Goal: Task Accomplishment & Management: Use online tool/utility

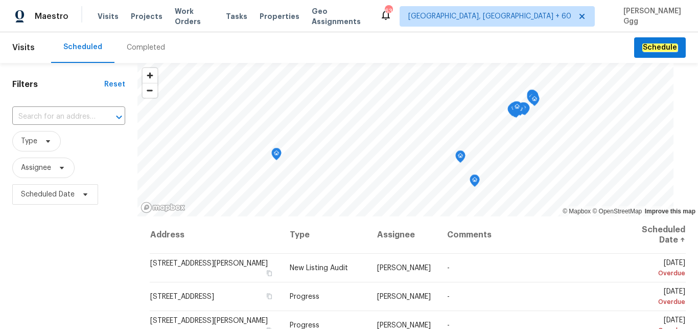
click at [143, 47] on div "Completed" at bounding box center [146, 47] width 38 height 10
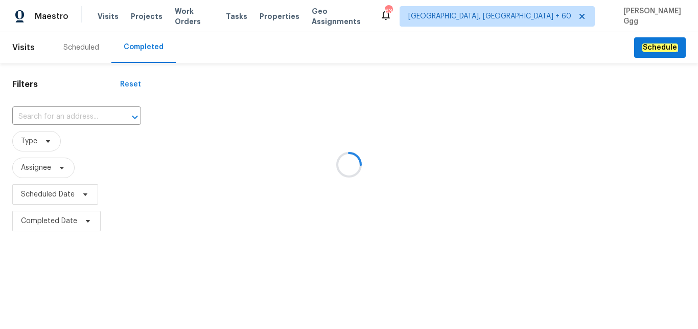
click at [39, 115] on div at bounding box center [349, 164] width 698 height 329
click at [43, 112] on div at bounding box center [349, 164] width 698 height 329
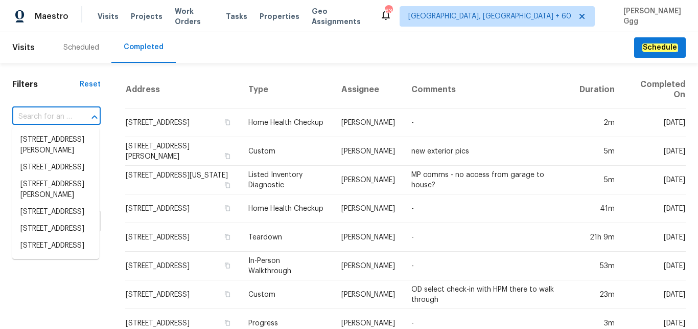
click at [40, 114] on input "text" at bounding box center [42, 117] width 60 height 16
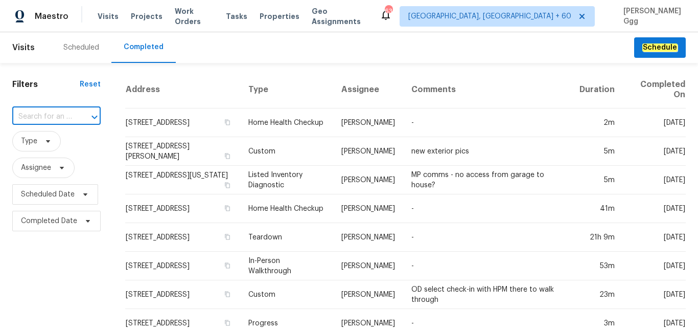
paste input "[STREET_ADDRESS]"
type input "[STREET_ADDRESS]"
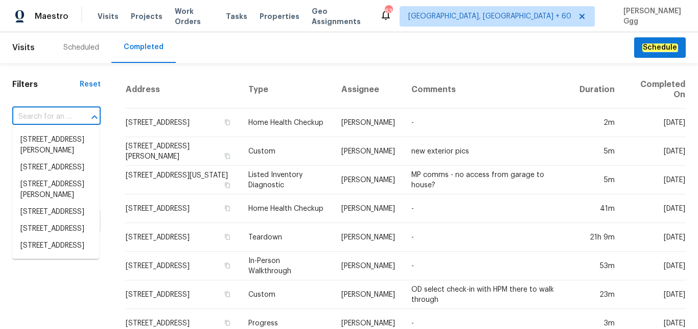
click at [50, 114] on input "text" at bounding box center [42, 117] width 60 height 16
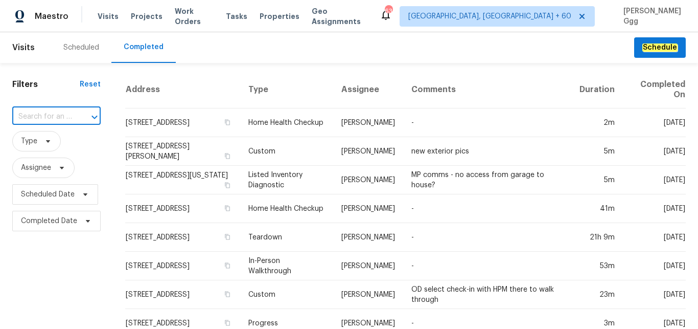
paste input "[STREET_ADDRESS]"
drag, startPoint x: 62, startPoint y: 116, endPoint x: 69, endPoint y: 117, distance: 6.7
click at [69, 117] on input "[STREET_ADDRESS]" at bounding box center [42, 117] width 60 height 16
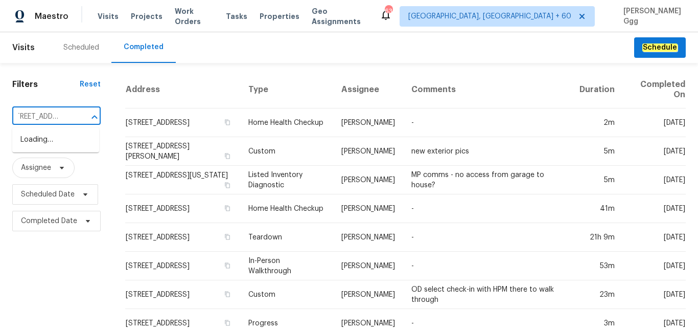
type input "[STREET_ADDRESS]"
click at [67, 148] on li "[STREET_ADDRESS]" at bounding box center [55, 139] width 87 height 17
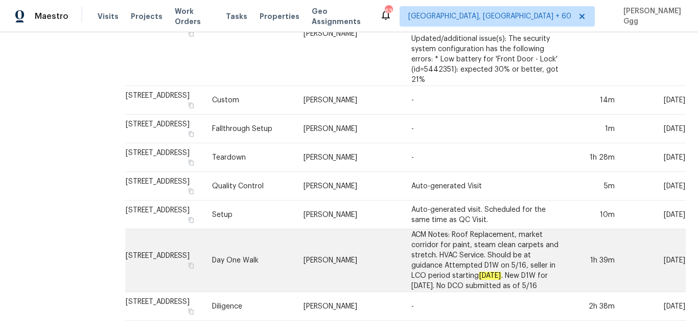
scroll to position [535, 0]
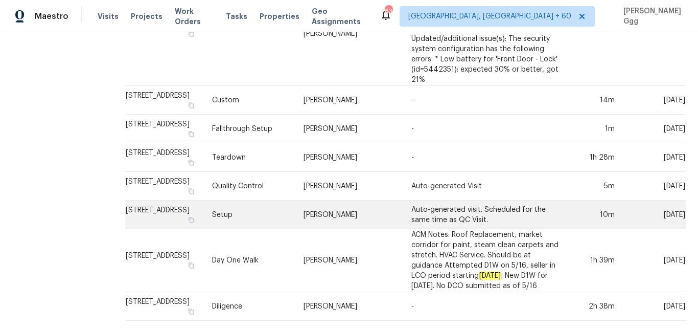
click at [271, 207] on td "Setup" at bounding box center [249, 214] width 91 height 29
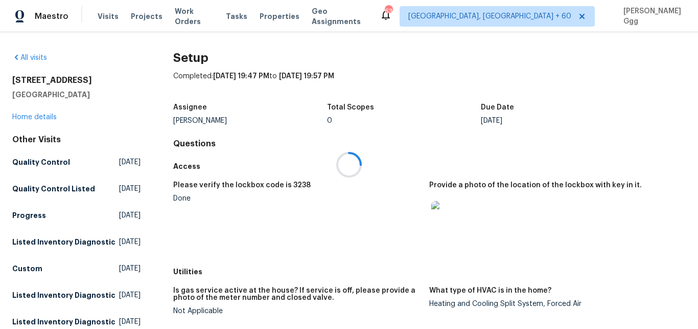
click at [48, 120] on div at bounding box center [349, 164] width 698 height 329
click at [48, 120] on link "Home details" at bounding box center [34, 116] width 44 height 7
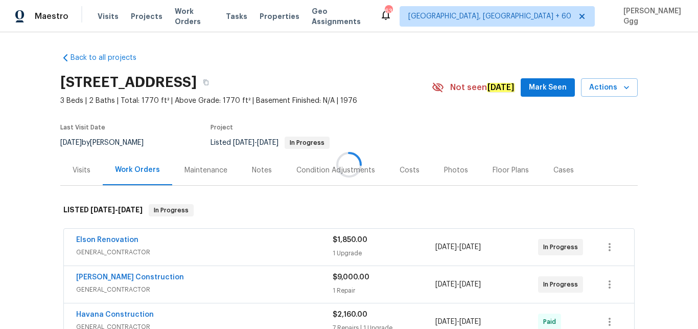
click at [444, 172] on div at bounding box center [349, 164] width 698 height 329
click at [444, 172] on div "Photos" at bounding box center [456, 170] width 24 height 10
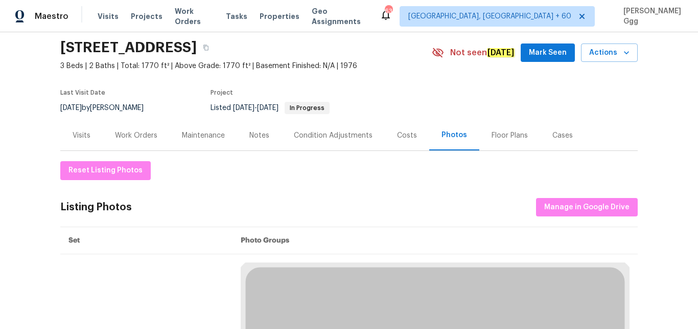
scroll to position [43, 0]
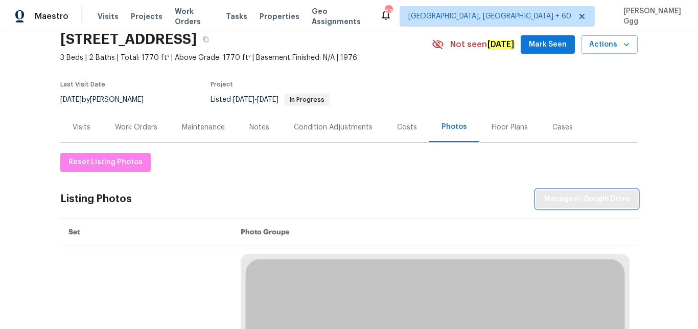
click at [575, 201] on span "Manage in Google Drive" at bounding box center [586, 199] width 85 height 13
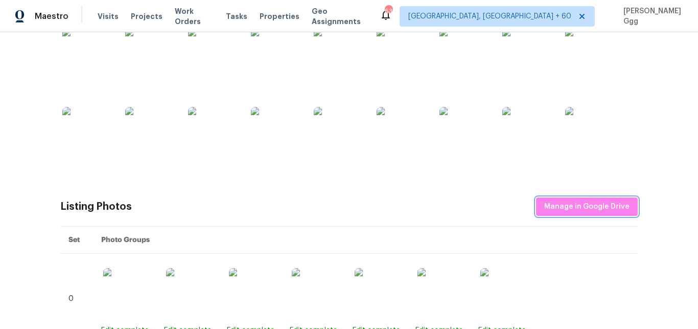
scroll to position [258, 0]
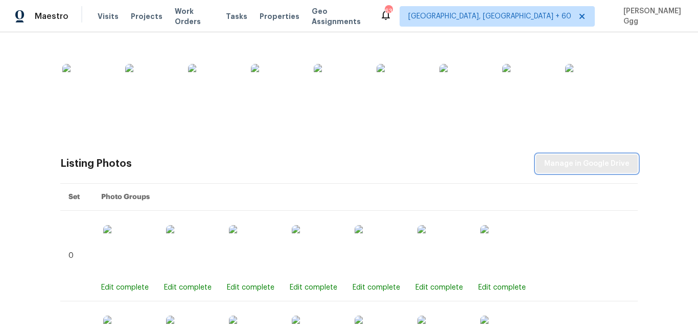
click at [604, 156] on button "Manage in Google Drive" at bounding box center [587, 163] width 102 height 19
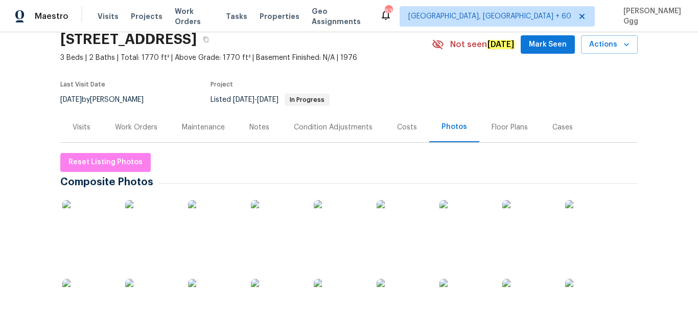
scroll to position [0, 0]
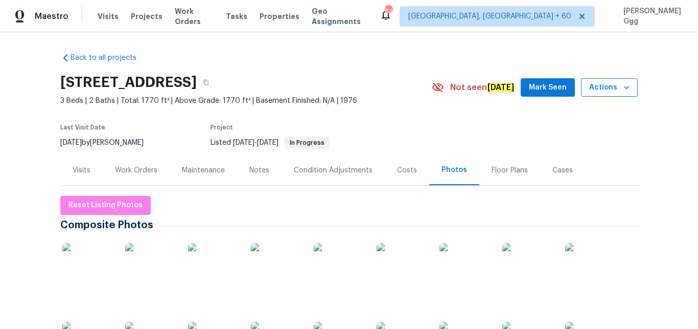
click at [615, 83] on span "Actions" at bounding box center [609, 87] width 40 height 13
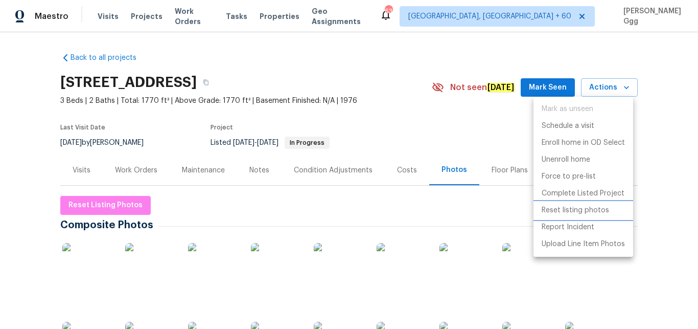
click at [576, 215] on p "Reset listing photos" at bounding box center [575, 210] width 67 height 11
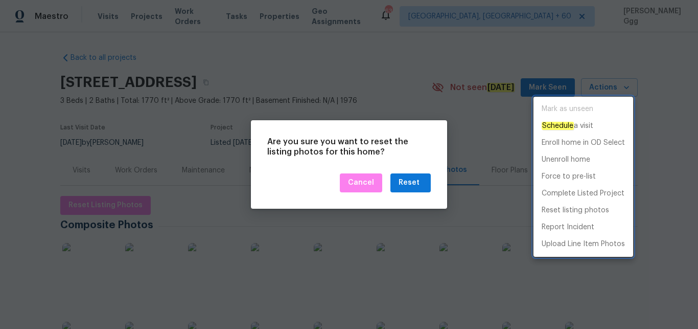
click at [413, 186] on div at bounding box center [349, 164] width 698 height 329
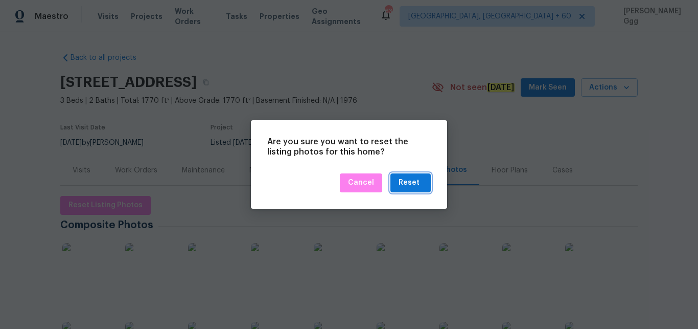
click at [413, 186] on div "Reset" at bounding box center [409, 182] width 21 height 13
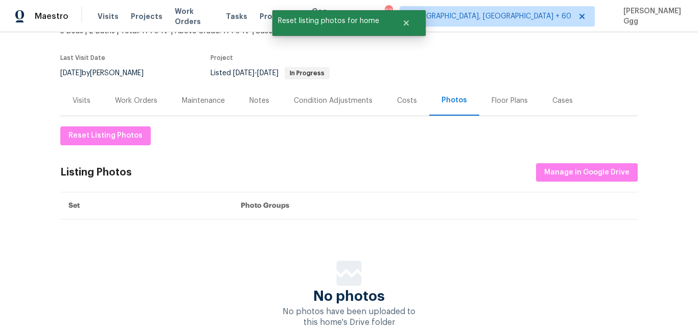
scroll to position [86, 0]
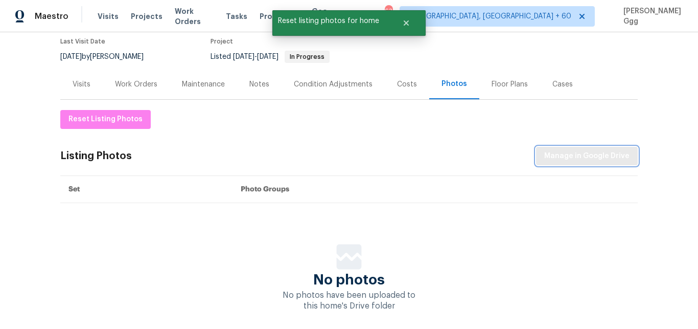
click at [592, 152] on span "Manage in Google Drive" at bounding box center [586, 156] width 85 height 13
